Goal: Transaction & Acquisition: Subscribe to service/newsletter

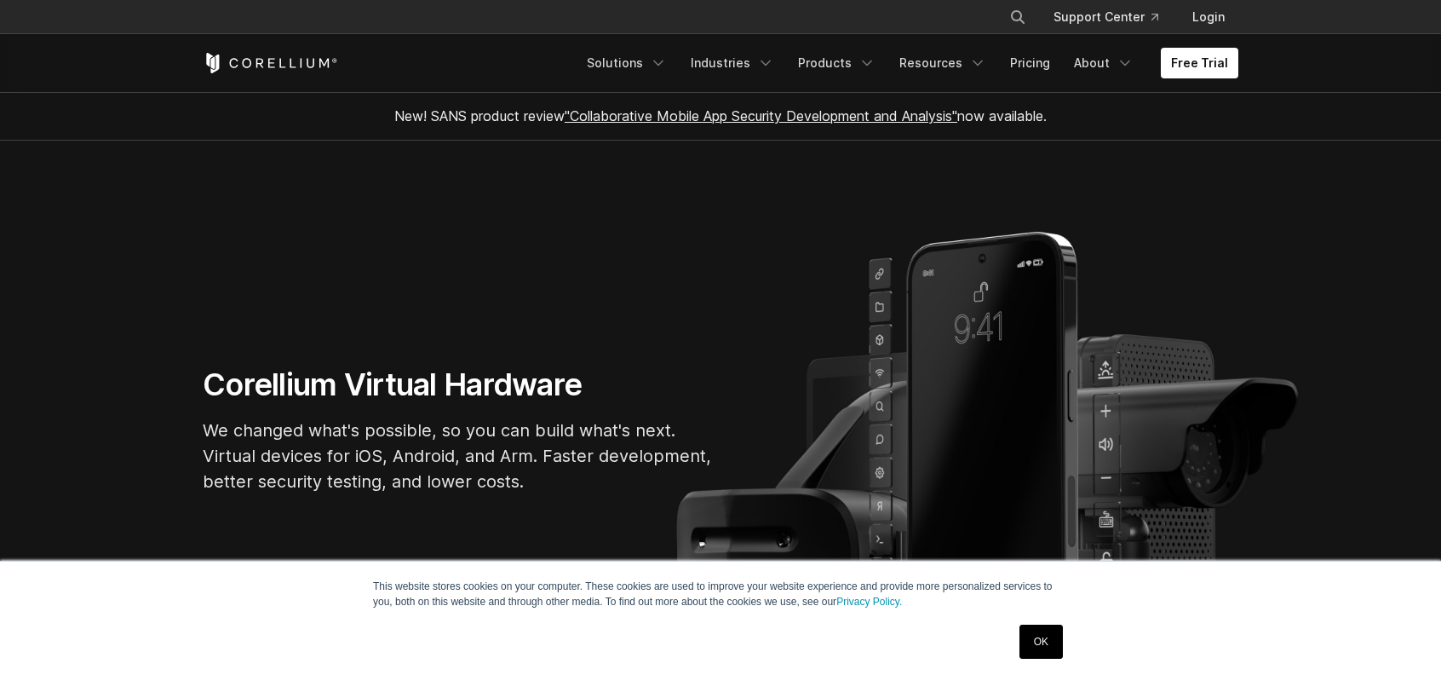
drag, startPoint x: 0, startPoint y: 0, endPoint x: 1049, endPoint y: 655, distance: 1236.3
click at [1050, 655] on link "OK" at bounding box center [1041, 641] width 43 height 34
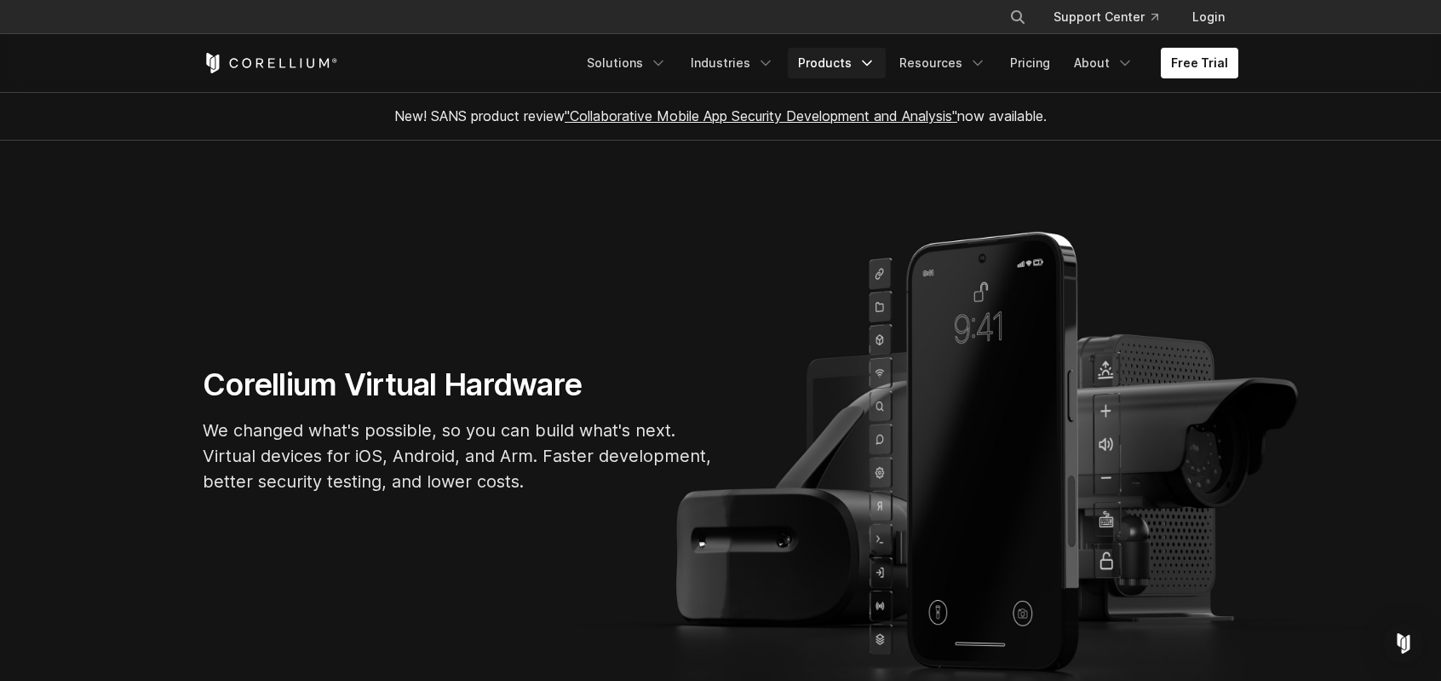
click at [788, 74] on link "Products" at bounding box center [837, 63] width 98 height 31
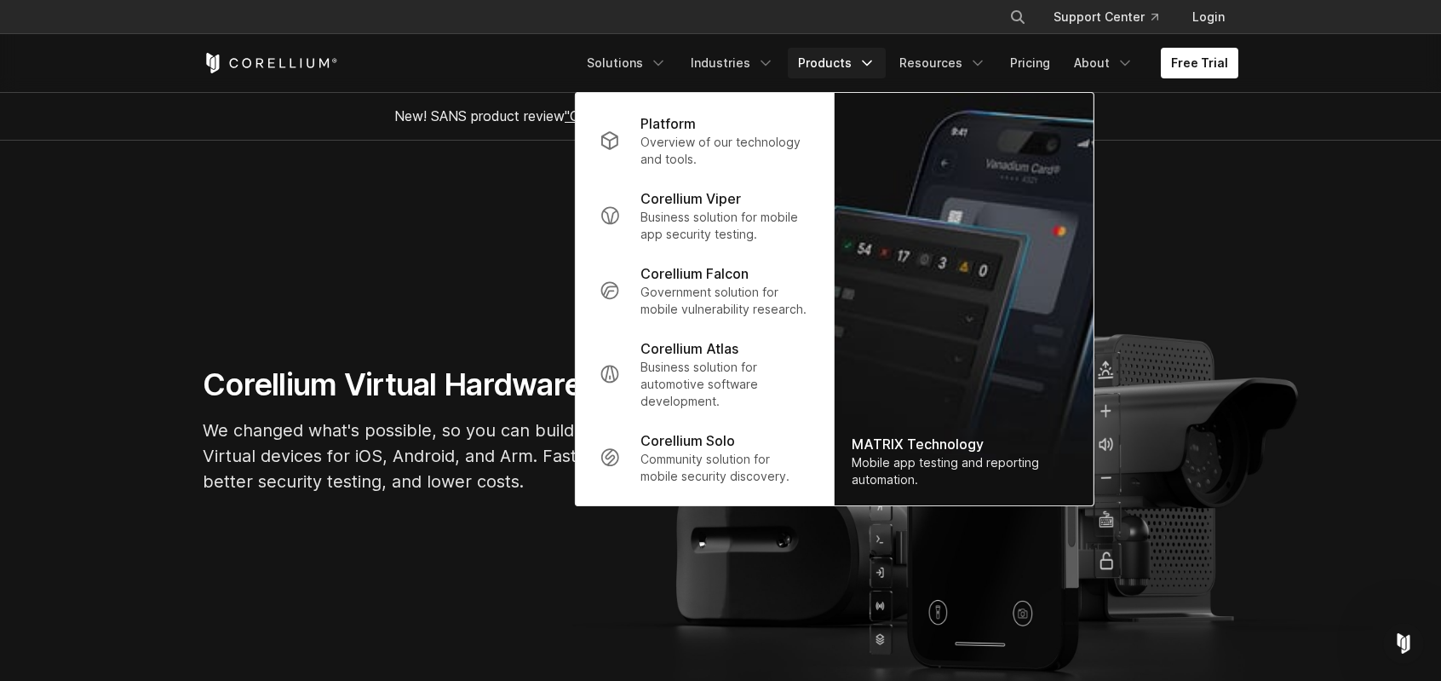
click at [641, 145] on p "Overview of our technology and tools." at bounding box center [726, 151] width 170 height 34
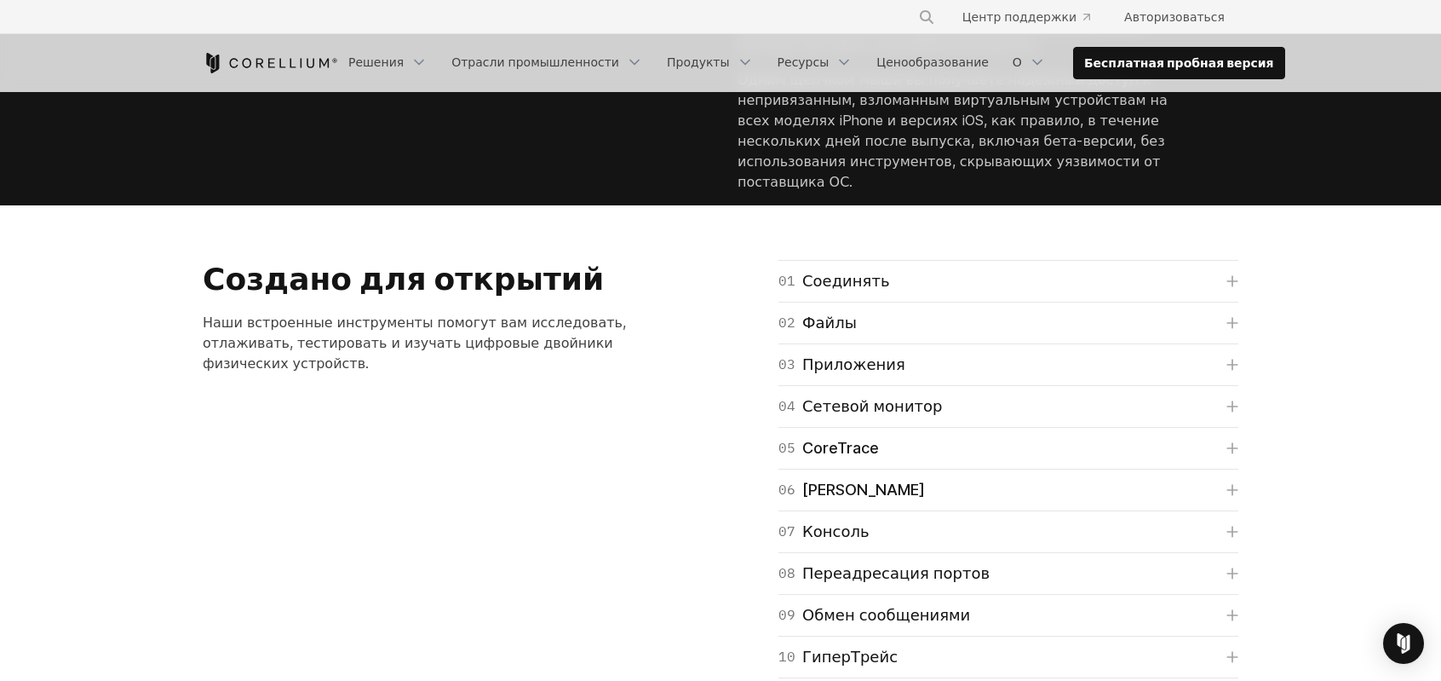
scroll to position [2896, 0]
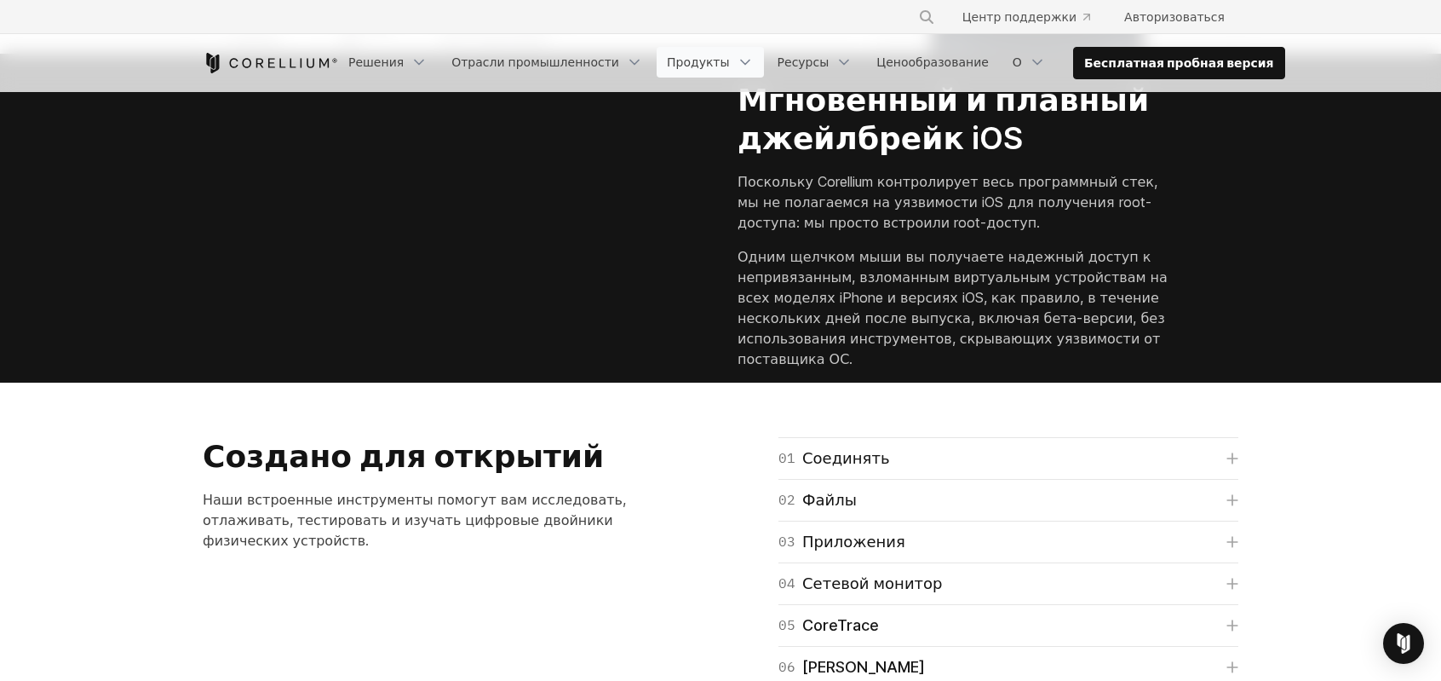
click at [730, 66] on font "Продукты" at bounding box center [698, 62] width 63 height 17
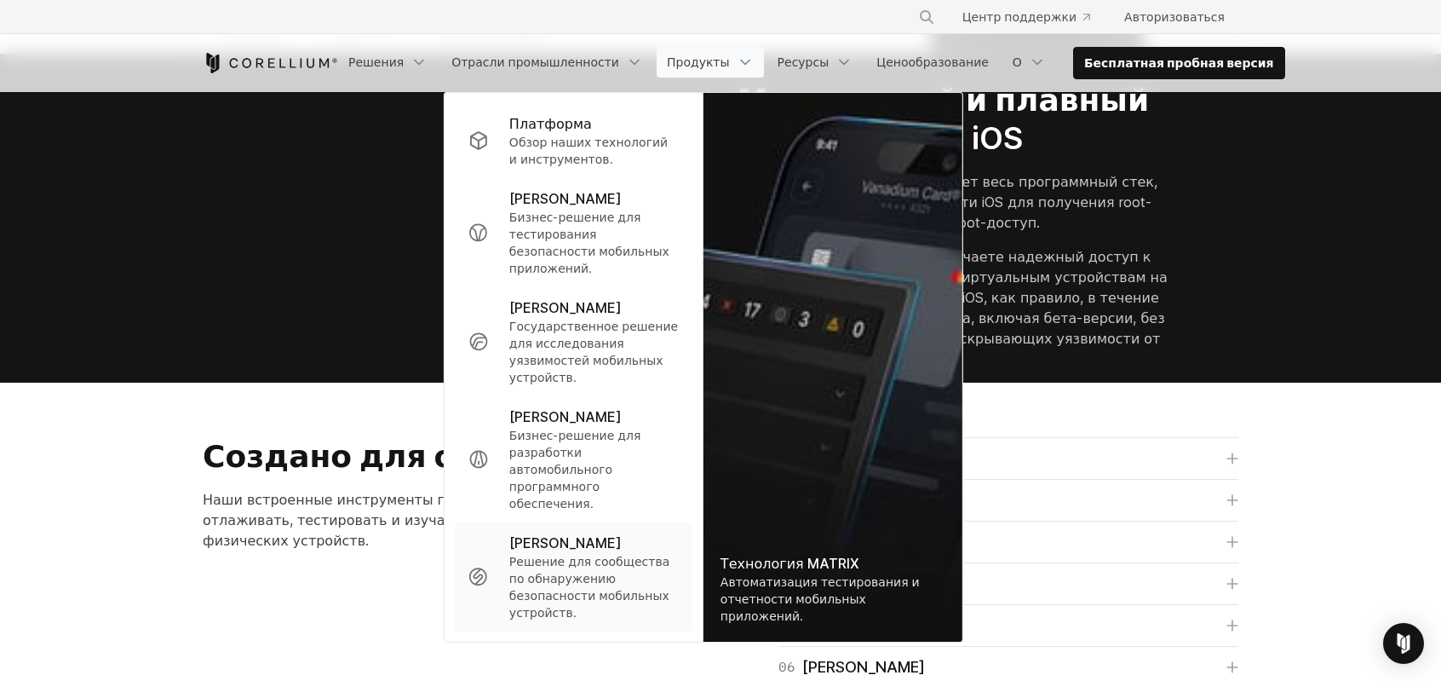
click at [669, 554] on font "Решение для сообщества по обнаружению безопасности мобильных устройств." at bounding box center [589, 587] width 160 height 66
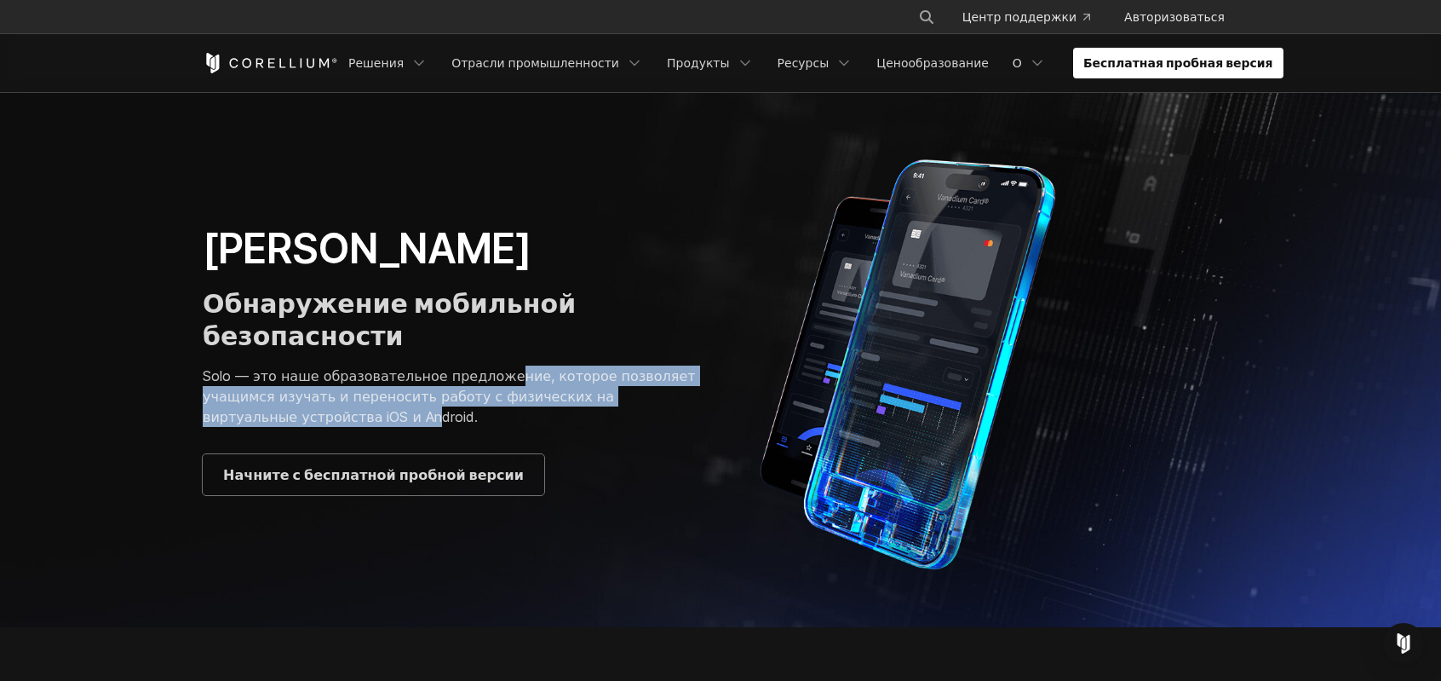
drag, startPoint x: 584, startPoint y: 400, endPoint x: 557, endPoint y: 336, distance: 70.2
click at [557, 336] on div "[PERSON_NAME] мобильной безопасности Solo — это наше образовательное предложени…" at bounding box center [453, 359] width 501 height 272
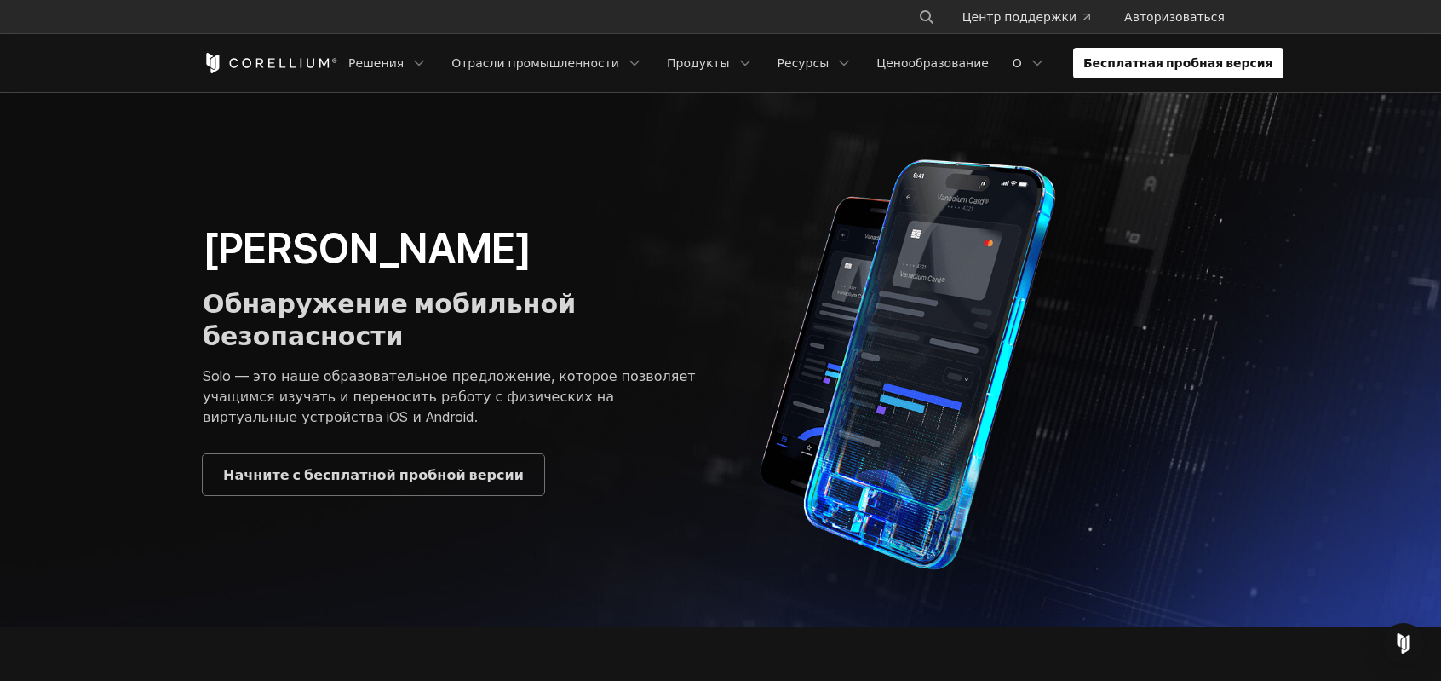
click at [540, 367] on font "Solo — это наше образовательное предложение, которое позволяет учащимся изучать…" at bounding box center [449, 396] width 493 height 58
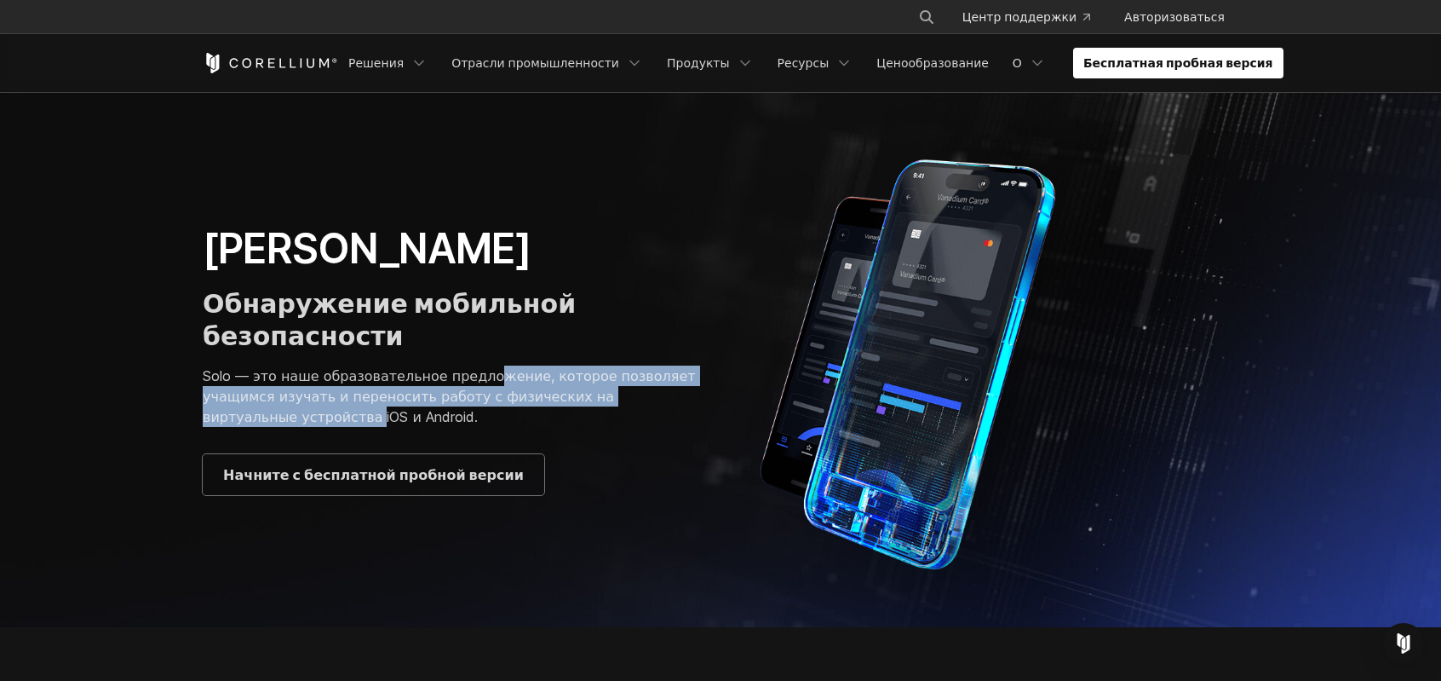
drag, startPoint x: 526, startPoint y: 384, endPoint x: 519, endPoint y: 413, distance: 30.0
click at [519, 413] on font "Solo — это наше образовательное предложение, которое позволяет учащимся изучать…" at bounding box center [449, 396] width 493 height 58
drag, startPoint x: 519, startPoint y: 413, endPoint x: 521, endPoint y: 342, distance: 71.6
click at [521, 342] on div "Кореллиум Соло Обнаружение мобильной безопасности Solo — это наше образовательн…" at bounding box center [453, 359] width 501 height 272
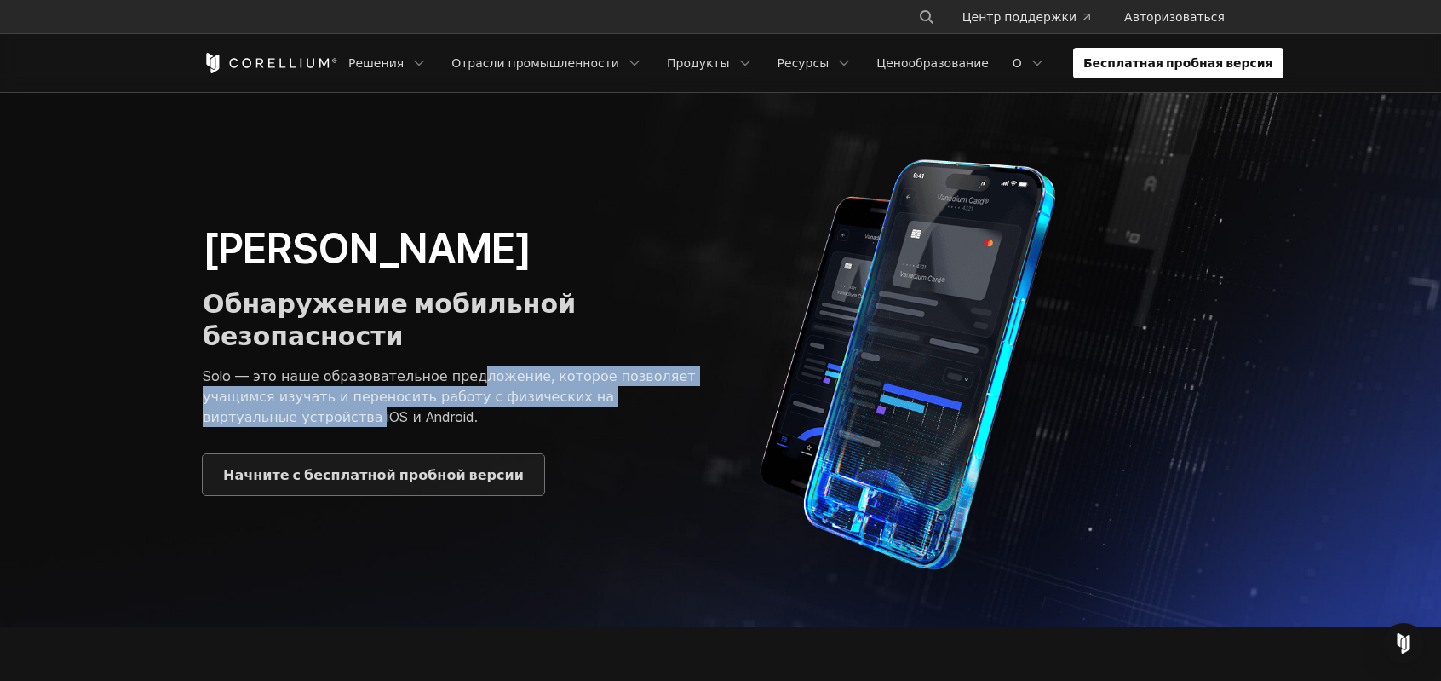
click at [473, 483] on font "Начните с бесплатной пробной версии" at bounding box center [373, 474] width 301 height 17
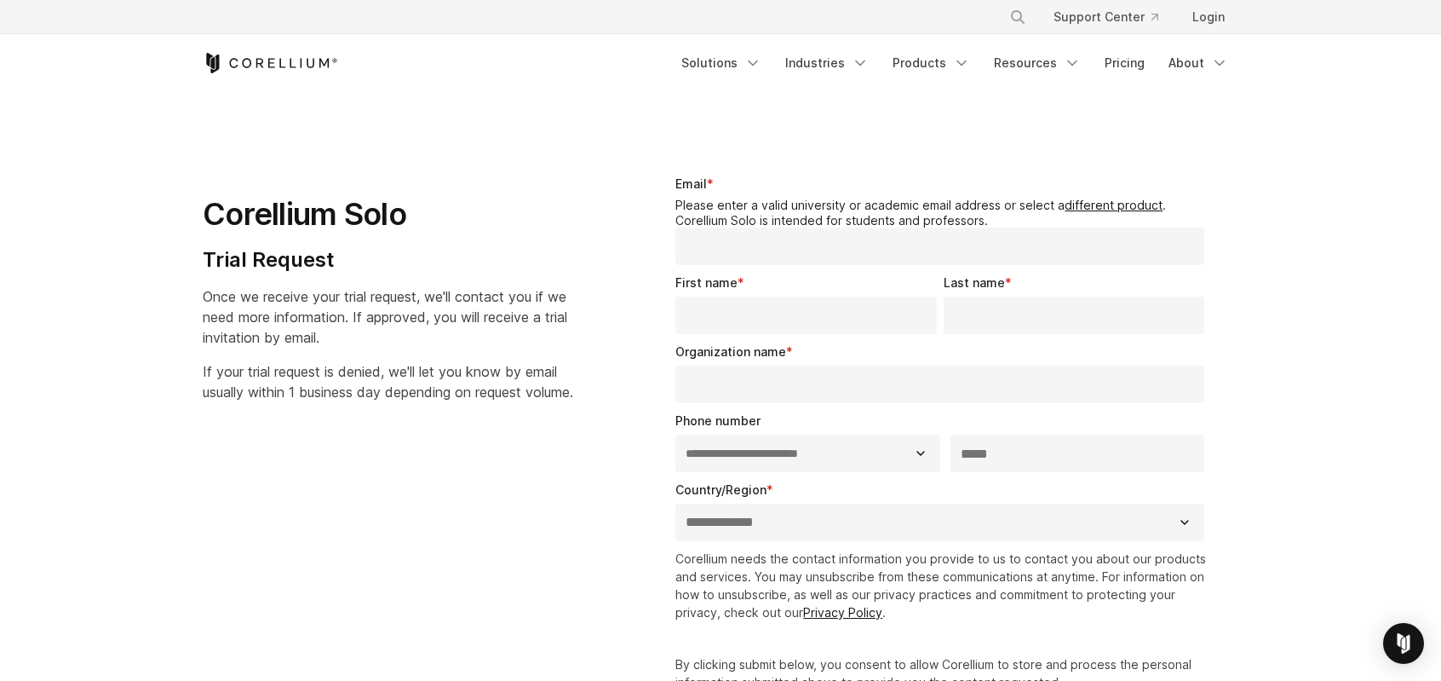
select select "**"
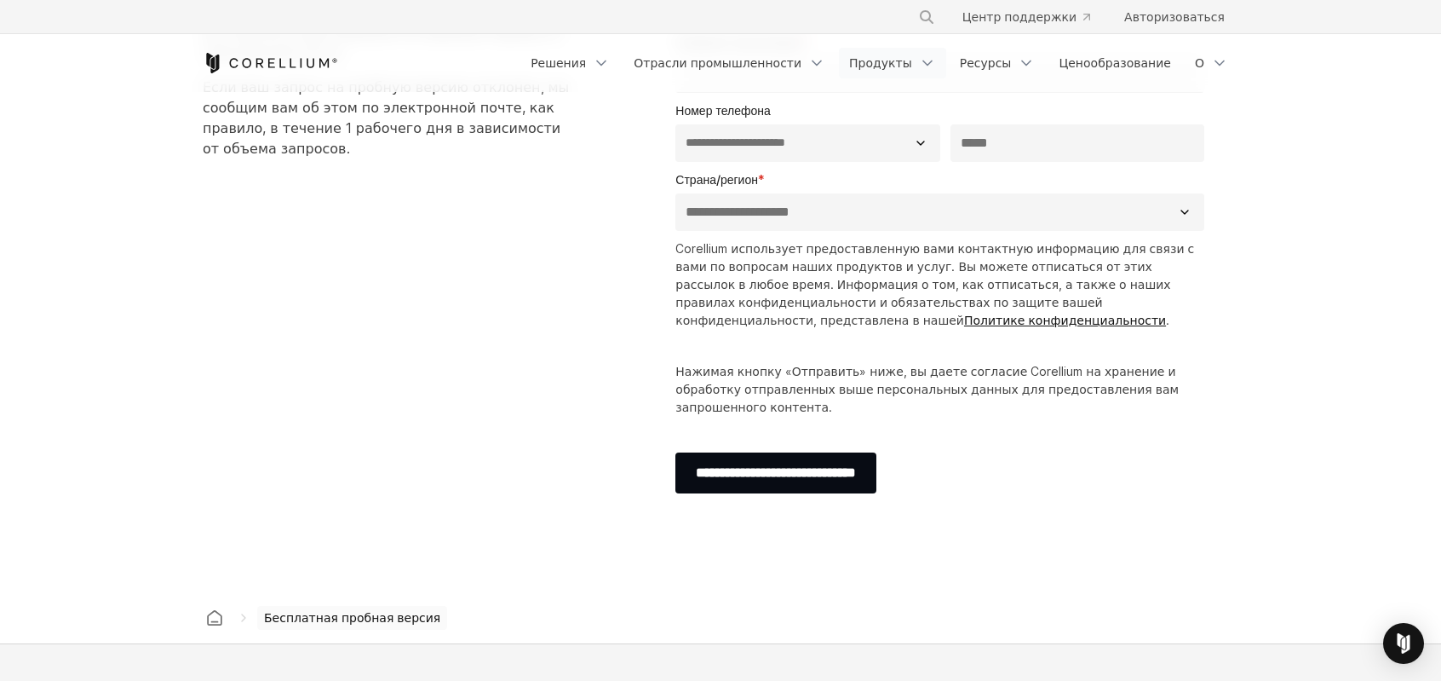
scroll to position [341, 0]
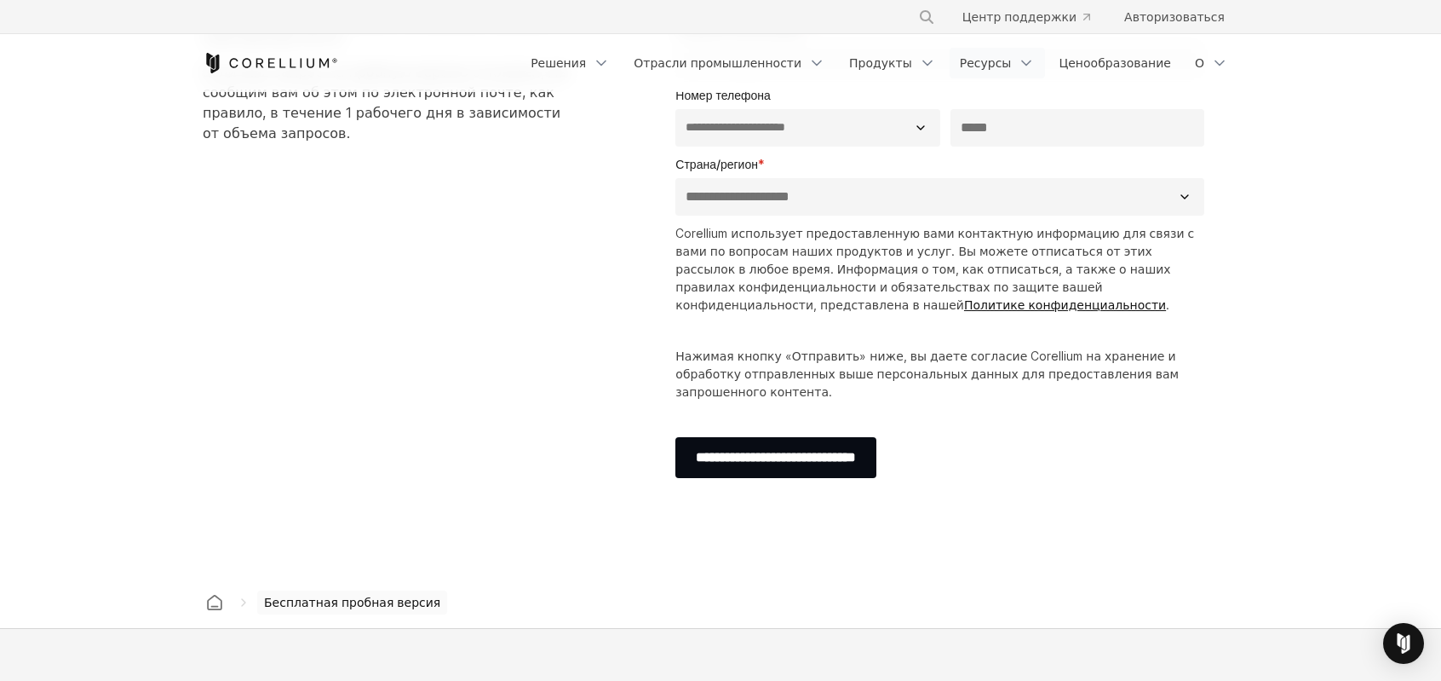
click at [960, 72] on font "Ресурсы" at bounding box center [986, 63] width 52 height 17
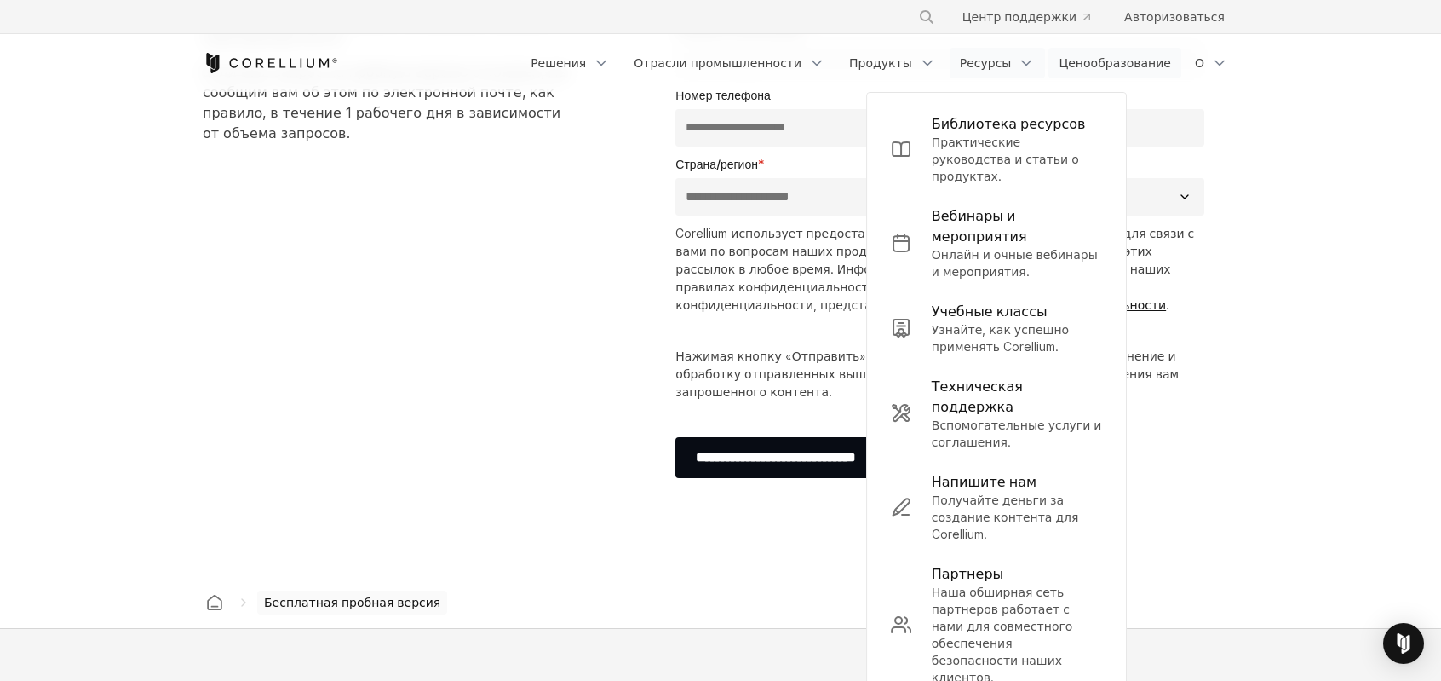
click at [1094, 78] on link "Ценообразование" at bounding box center [1115, 63] width 133 height 31
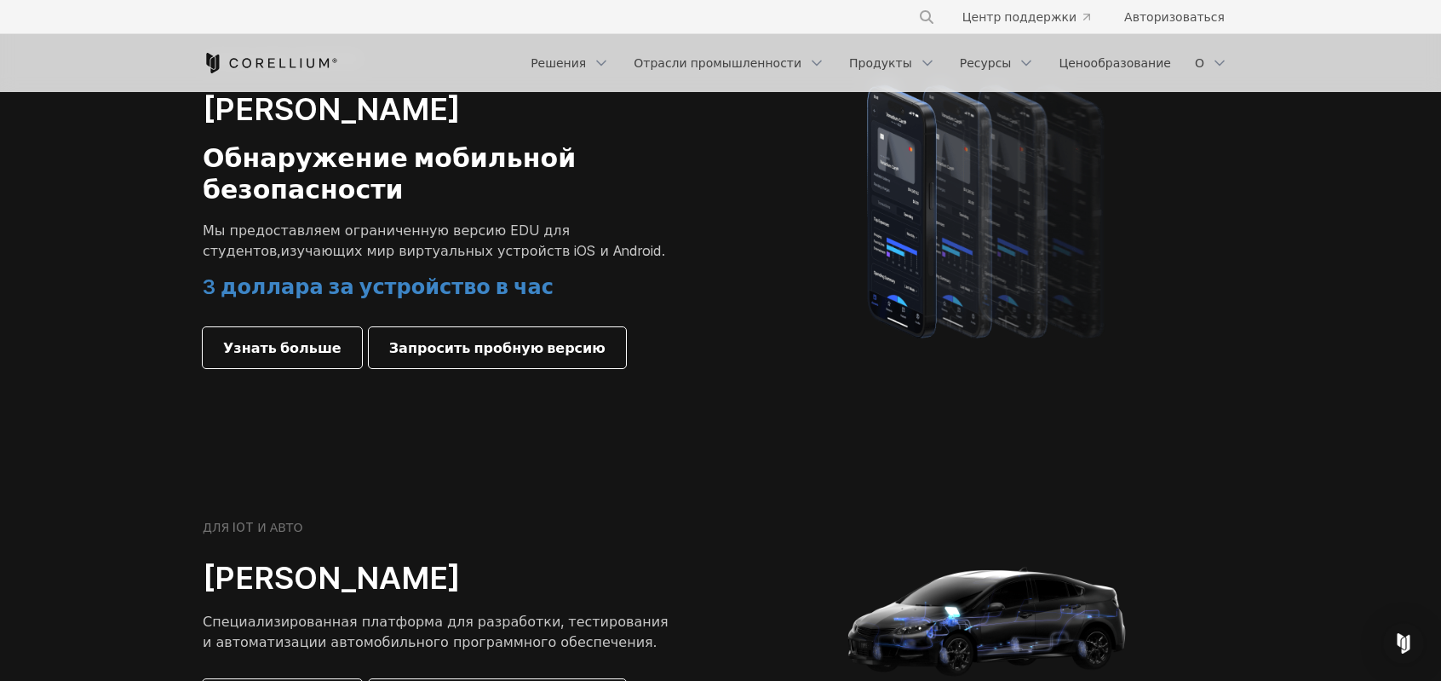
scroll to position [1533, 0]
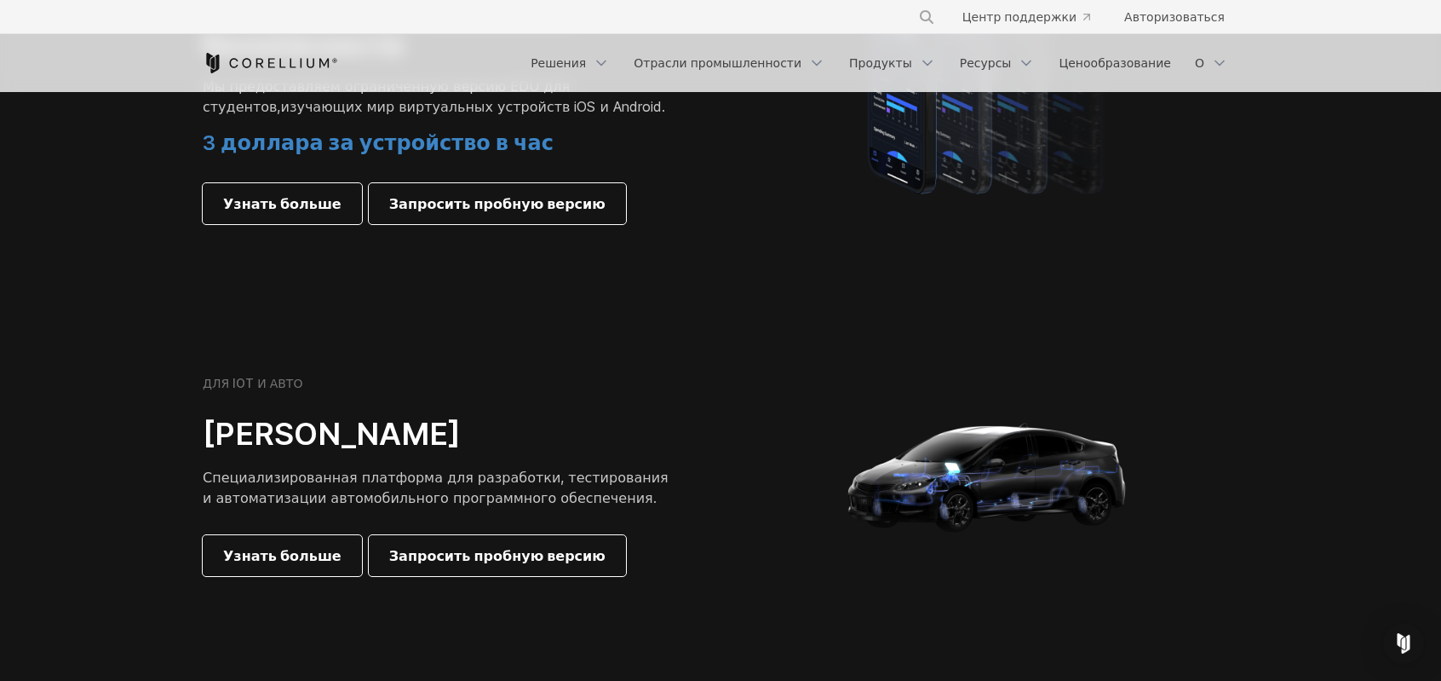
drag, startPoint x: 421, startPoint y: 335, endPoint x: 403, endPoint y: 277, distance: 60.6
click at [403, 224] on div "ТОЛЬКО ДЛЯ СТУДЕНТОВ Кореллиум Соло Обнаружение мобильной безопасности Мы предо…" at bounding box center [441, 65] width 477 height 317
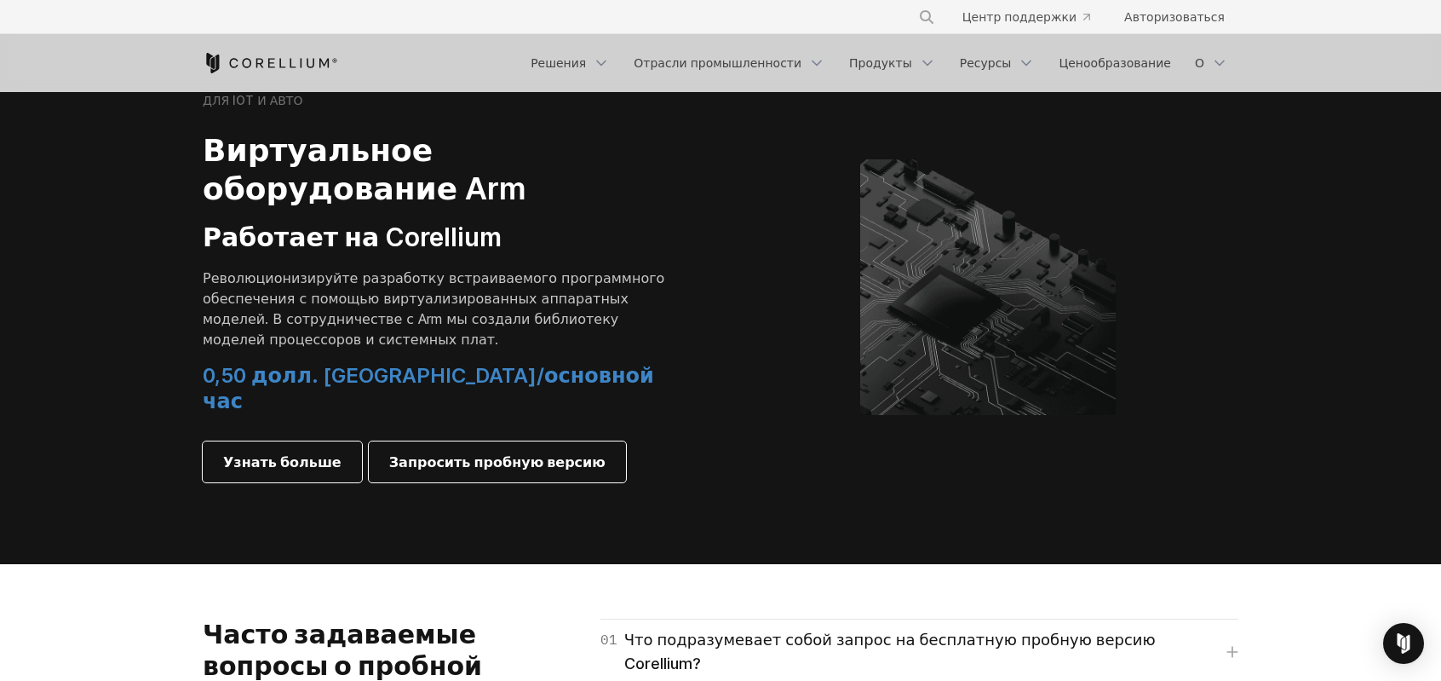
scroll to position [2385, 0]
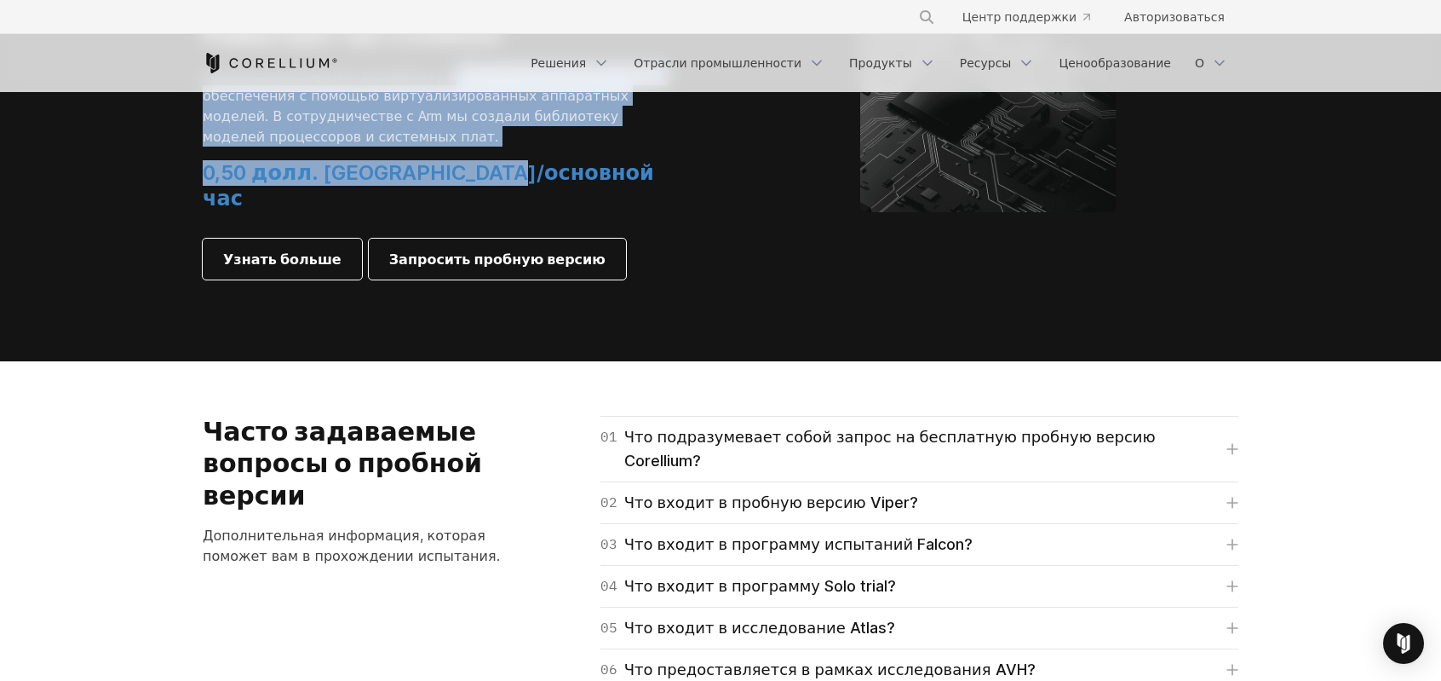
drag, startPoint x: 480, startPoint y: 377, endPoint x: 547, endPoint y: 485, distance: 126.2
click at [547, 279] on div "ДЛЯ IOT И АВТО Виртуальное оборудование Arm Работает на Corellium Революционизи…" at bounding box center [441, 84] width 477 height 389
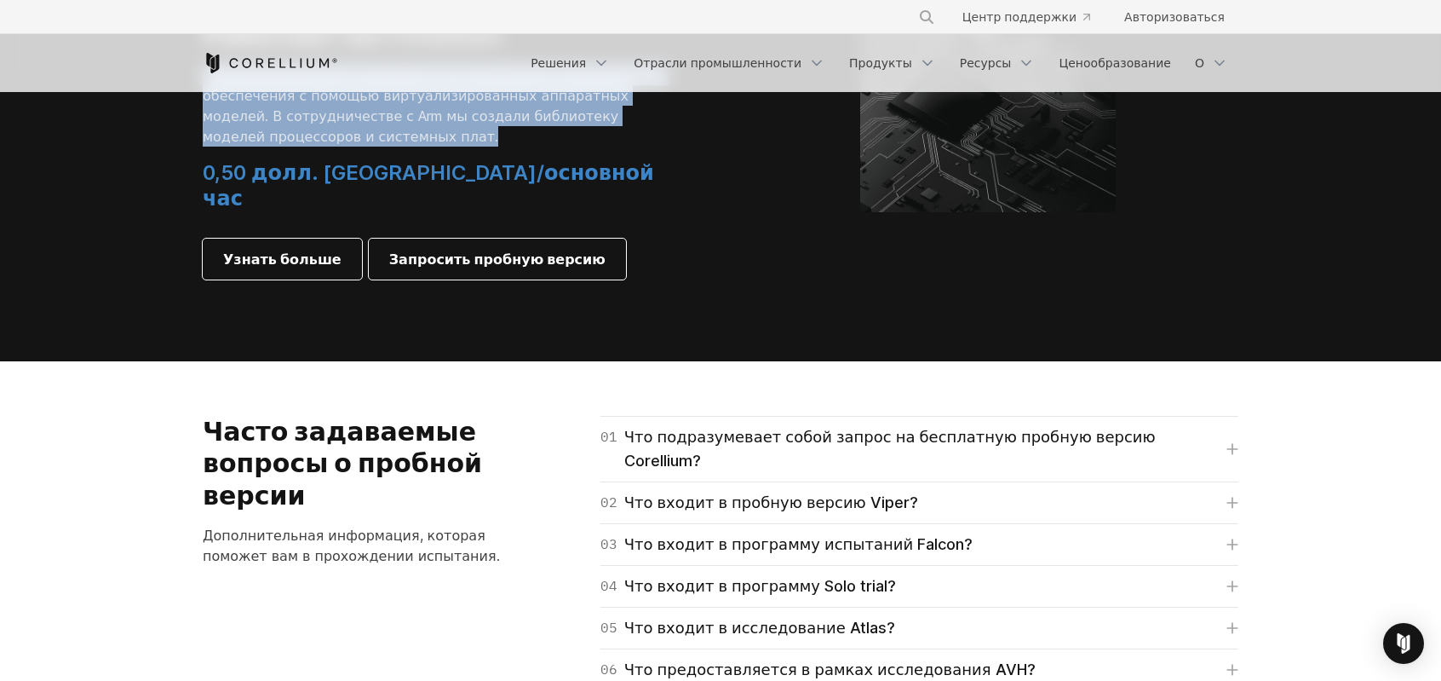
drag, startPoint x: 546, startPoint y: 467, endPoint x: 545, endPoint y: 327, distance: 139.7
click at [545, 279] on div "ДЛЯ IOT И АВТО Виртуальное оборудование Arm Работает на Corellium Революционизи…" at bounding box center [441, 84] width 477 height 389
click at [545, 51] on h3 "Работает на Corellium" at bounding box center [441, 35] width 477 height 32
drag, startPoint x: 531, startPoint y: 410, endPoint x: 525, endPoint y: 463, distance: 53.1
click at [525, 279] on div "ДЛЯ IOT И АВТО Виртуальное оборудование Arm Работает на Corellium Революционизи…" at bounding box center [441, 84] width 477 height 389
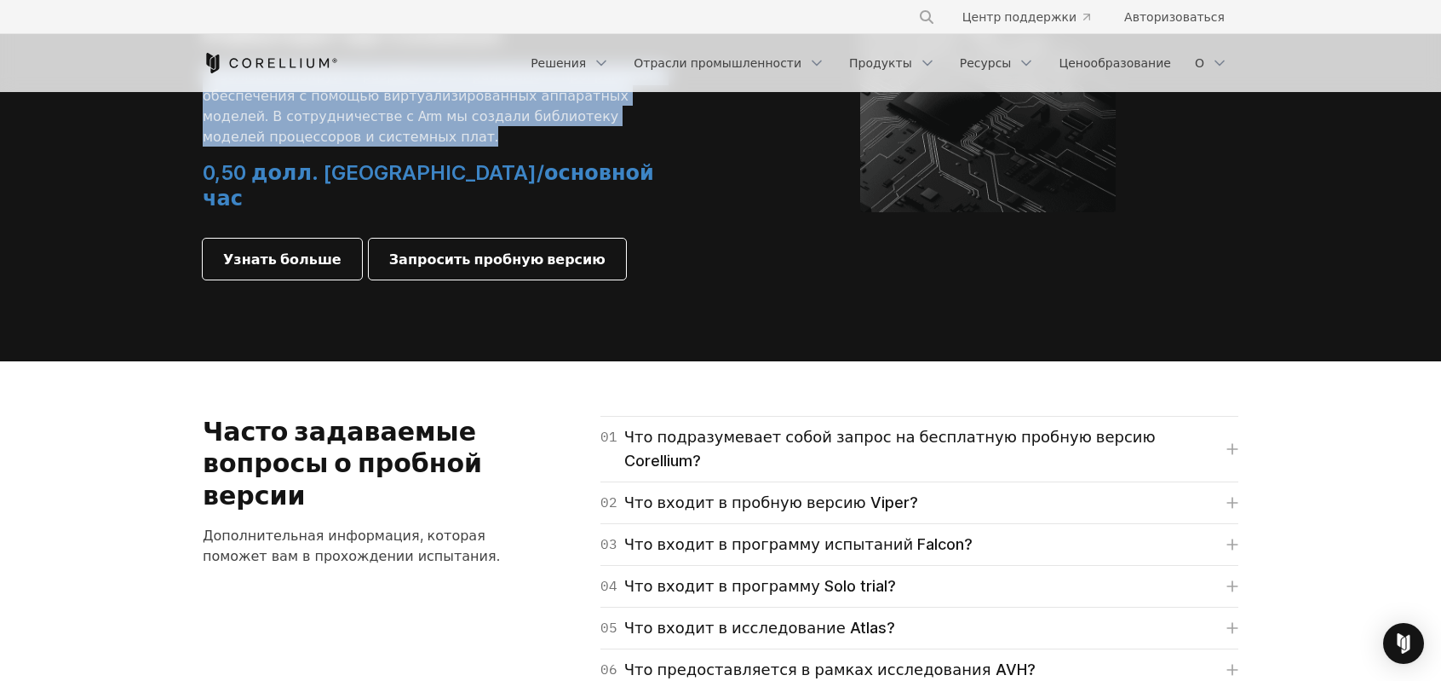
click at [525, 147] on p "Революционизируйте разработку встраиваемого программного обеспечения с помощью …" at bounding box center [441, 106] width 477 height 82
drag, startPoint x: 525, startPoint y: 463, endPoint x: 530, endPoint y: 331, distance: 131.3
click at [530, 279] on div "ДЛЯ IOT И АВТО Виртуальное оборудование Arm Работает на Corellium Революционизи…" at bounding box center [441, 84] width 477 height 389
click at [530, 51] on h3 "Работает на Corellium" at bounding box center [441, 35] width 477 height 32
drag, startPoint x: 530, startPoint y: 331, endPoint x: 526, endPoint y: 463, distance: 131.2
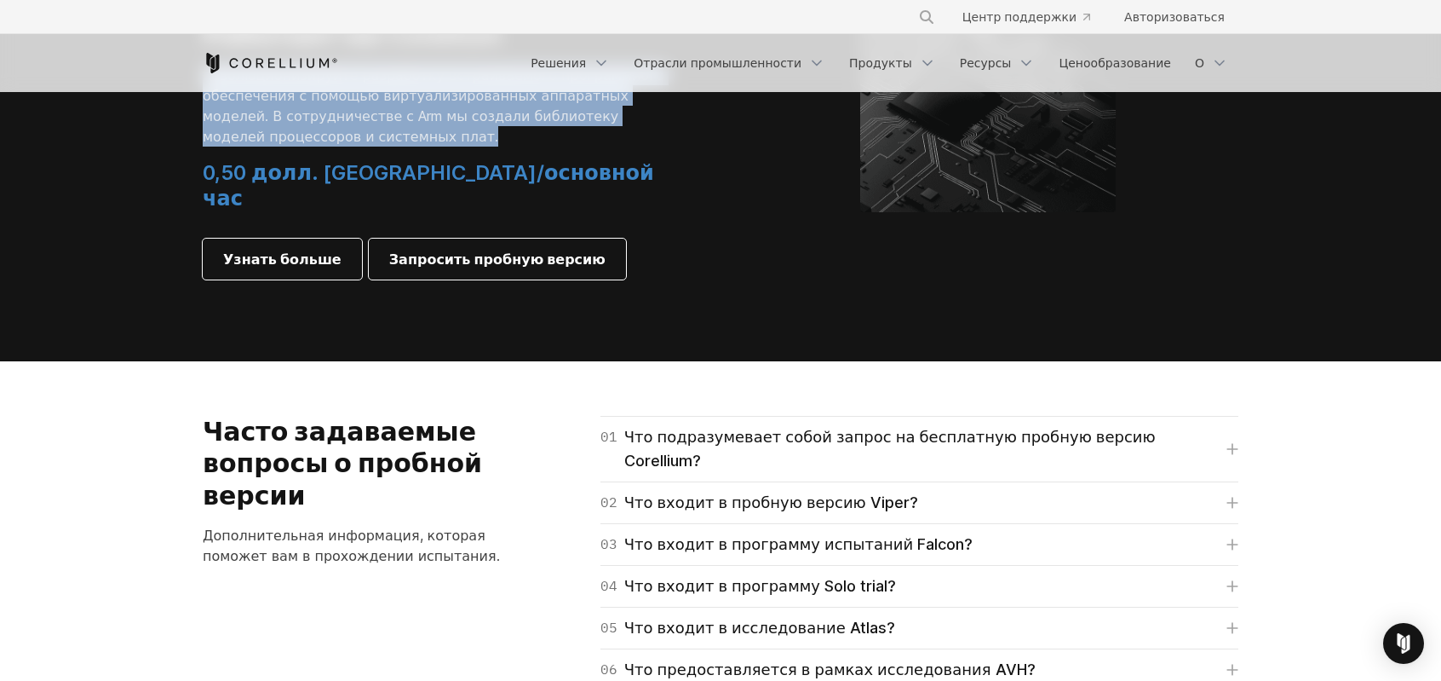
click at [526, 279] on div "ДЛЯ IOT И АВТО Виртуальное оборудование Arm Работает на Corellium Революционизи…" at bounding box center [441, 84] width 477 height 389
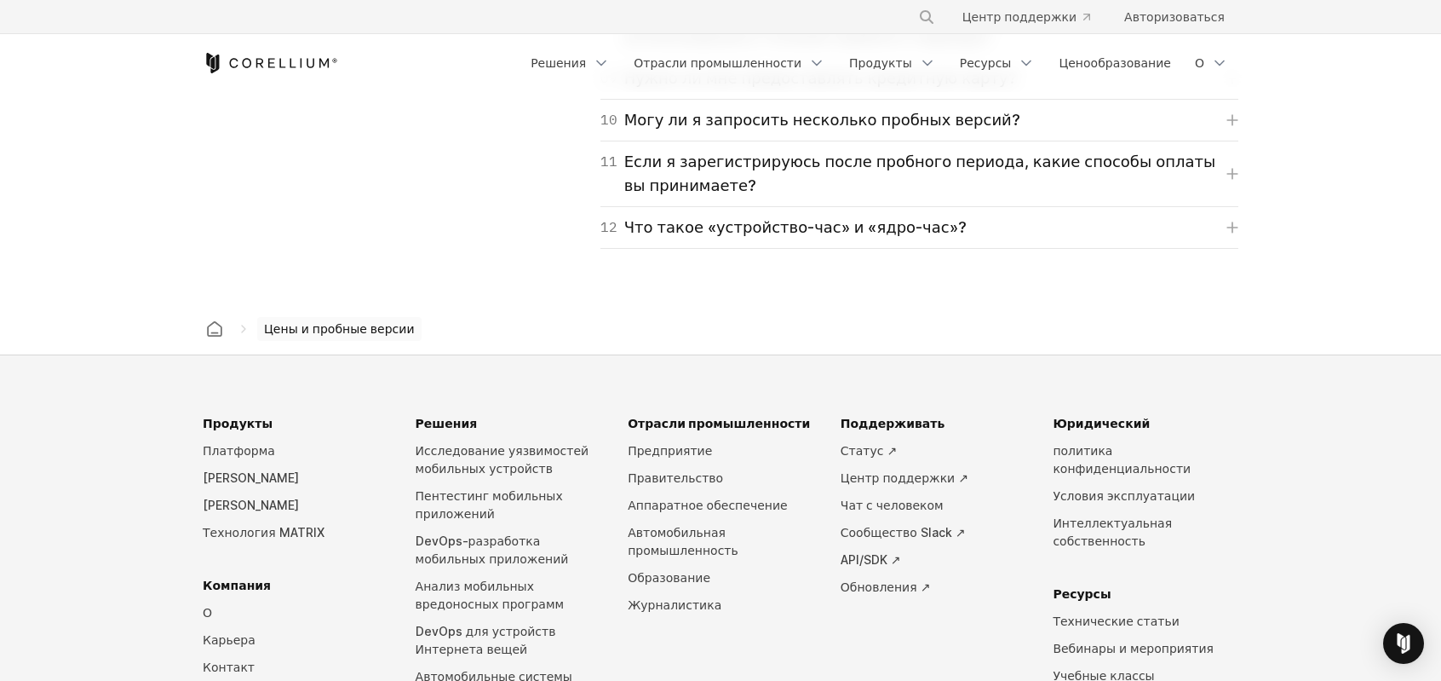
scroll to position [3237, 0]
